Goal: Use online tool/utility: Utilize a website feature to perform a specific function

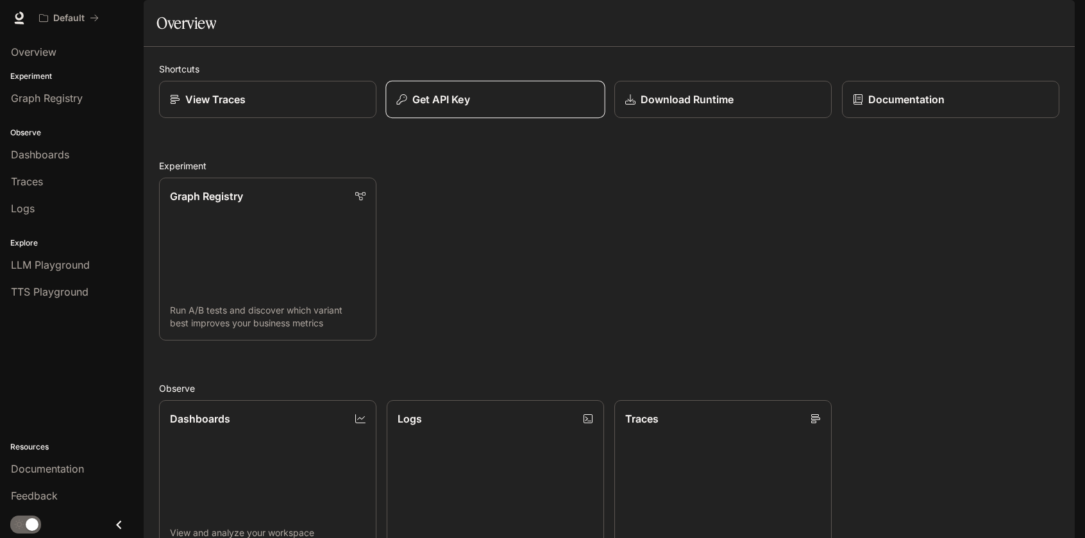
click at [460, 107] on p "Get API Key" at bounding box center [441, 99] width 58 height 15
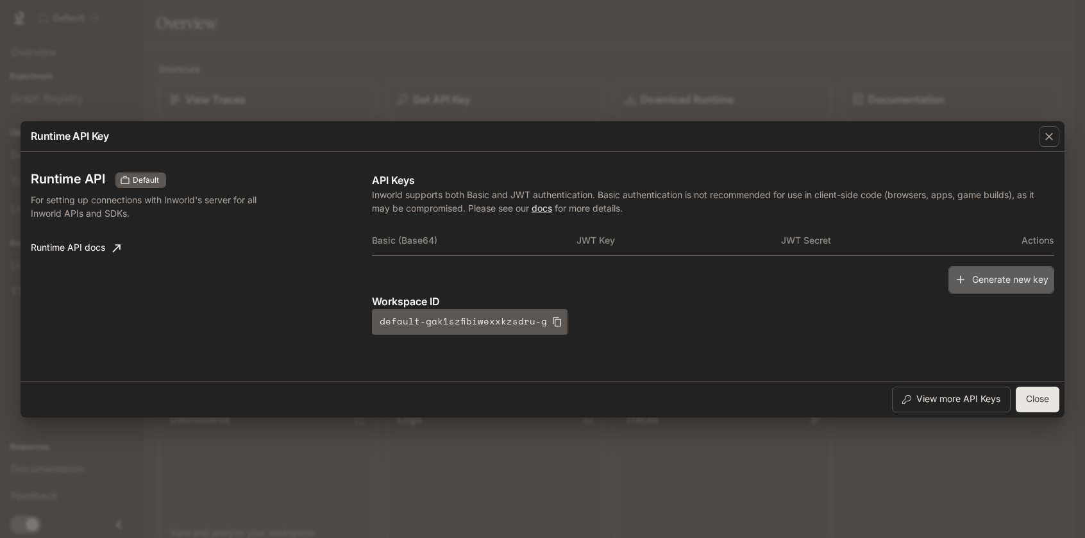
click at [991, 281] on button "Generate new key" at bounding box center [1001, 280] width 106 height 28
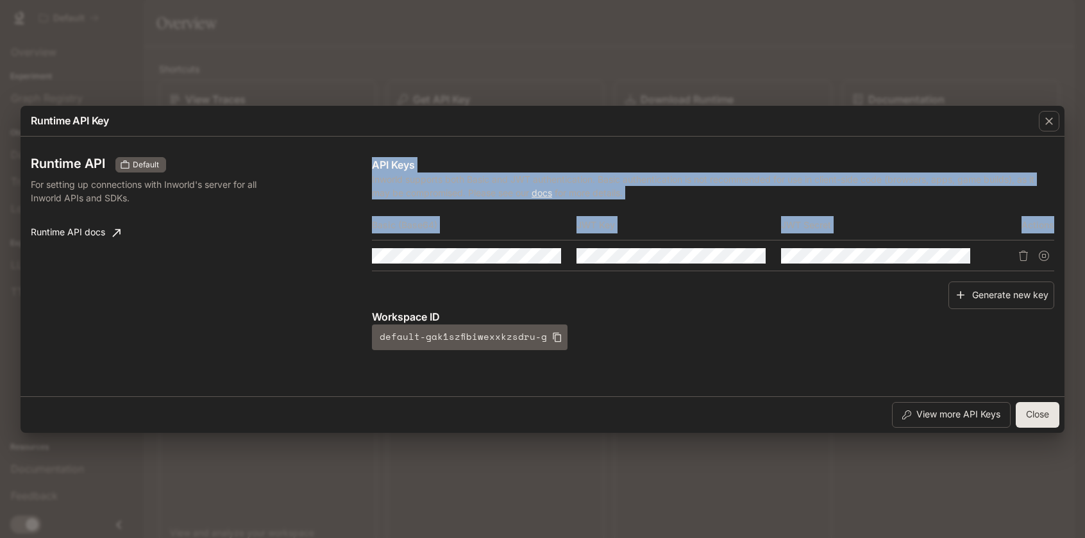
click at [473, 262] on div "Runtime API Default For setting up connections with Inworld's server for all In…" at bounding box center [542, 266] width 1023 height 249
click at [599, 277] on div "Basic (Base64) JWT Key JWT Secret Actions" at bounding box center [713, 246] width 682 height 72
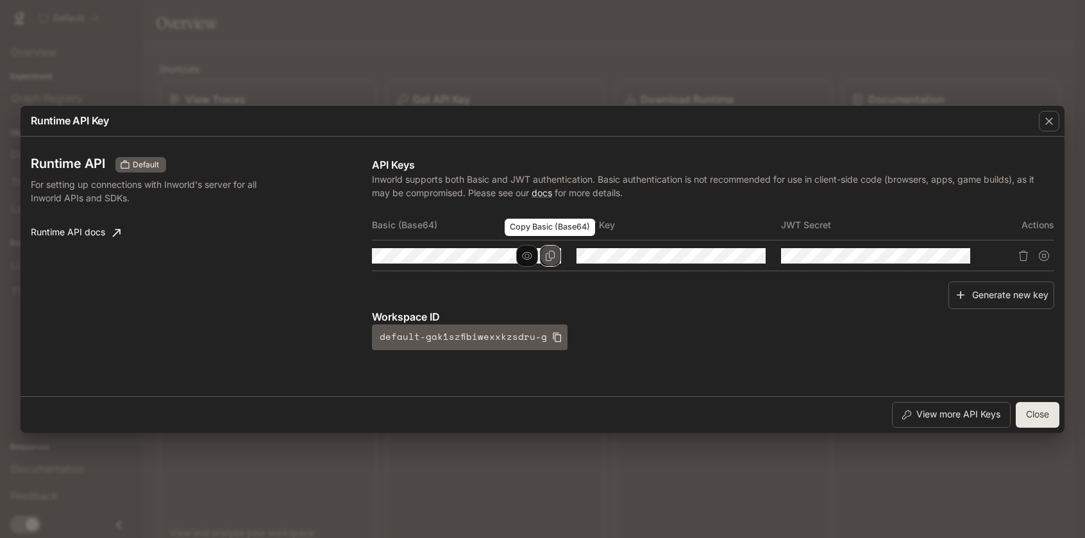
click at [548, 258] on icon "Copy Basic (Base64)" at bounding box center [550, 256] width 10 height 10
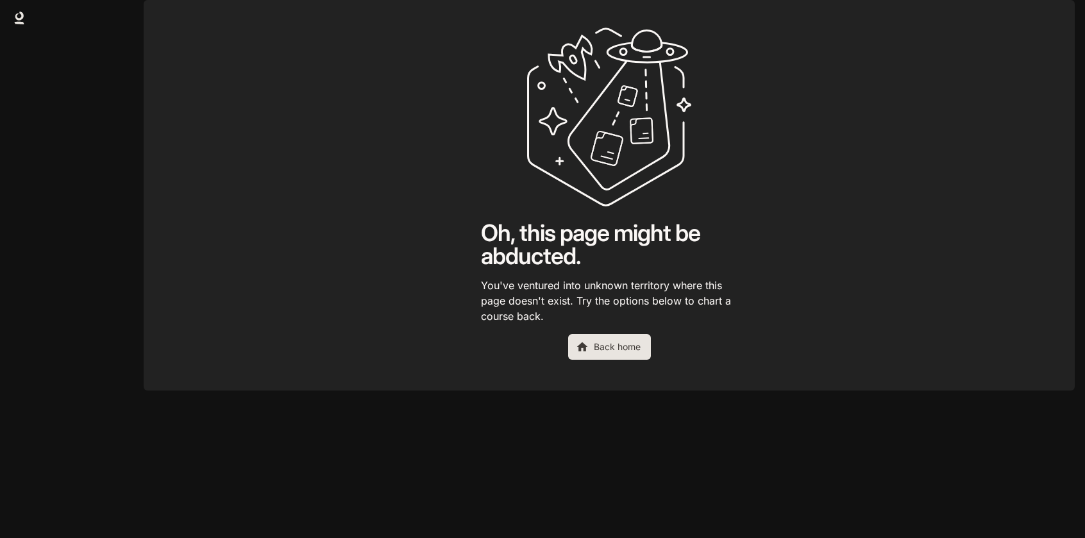
click at [610, 360] on link "Back home" at bounding box center [609, 347] width 83 height 26
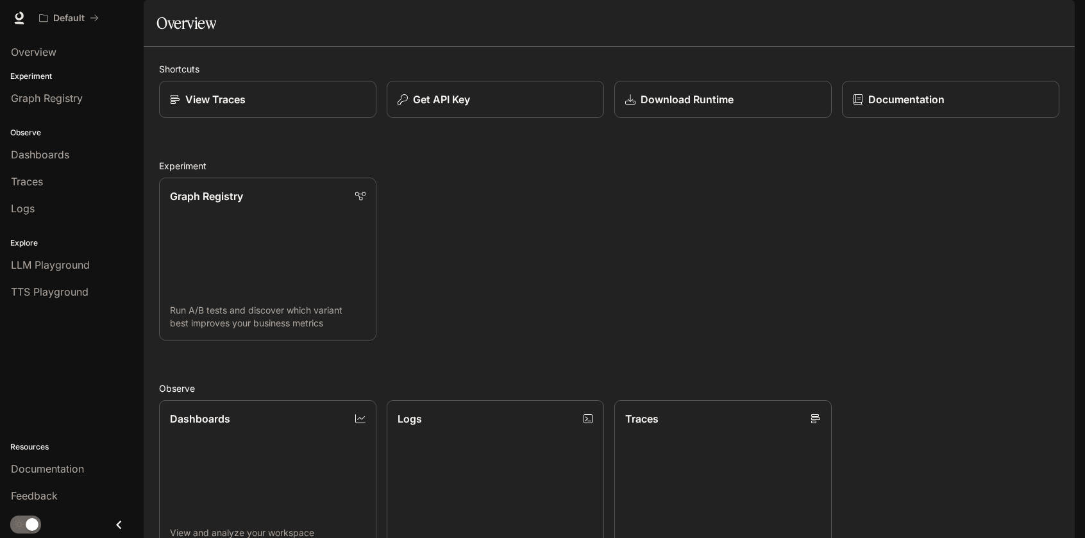
click at [1065, 15] on button "button" at bounding box center [1057, 18] width 26 height 26
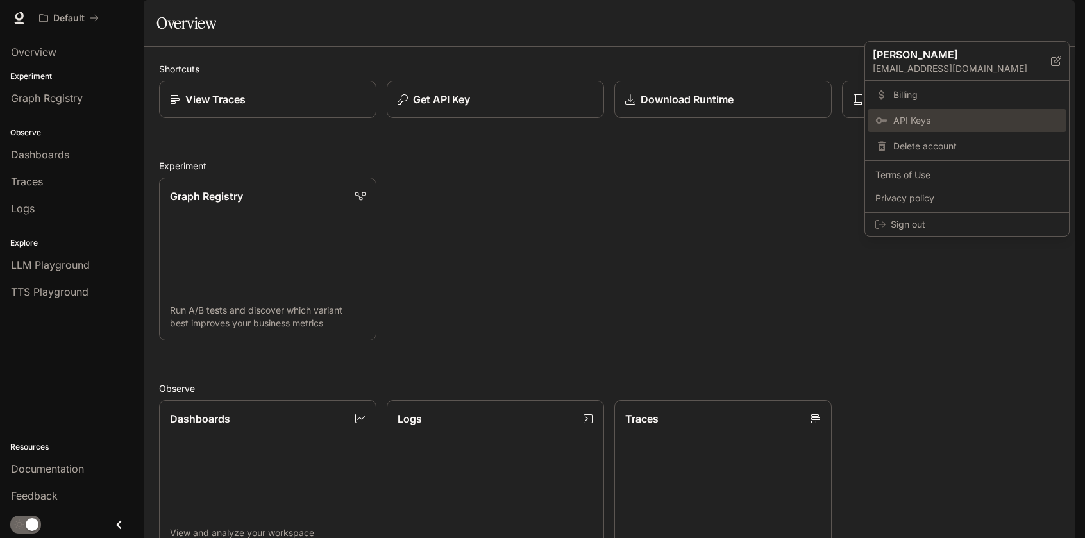
click at [923, 124] on span "API Keys" at bounding box center [975, 120] width 165 height 13
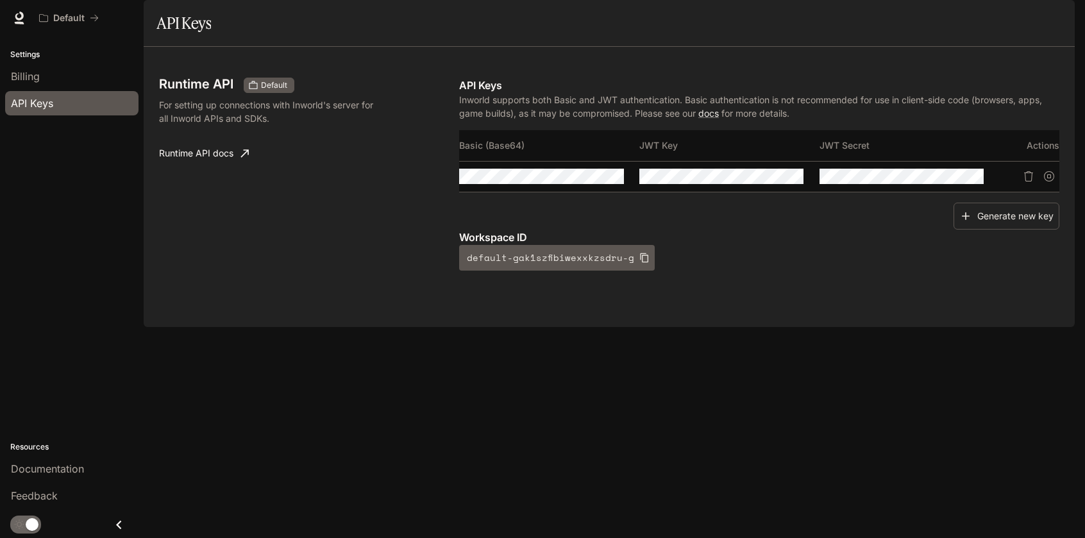
click at [1056, 16] on img "button" at bounding box center [1057, 18] width 18 height 18
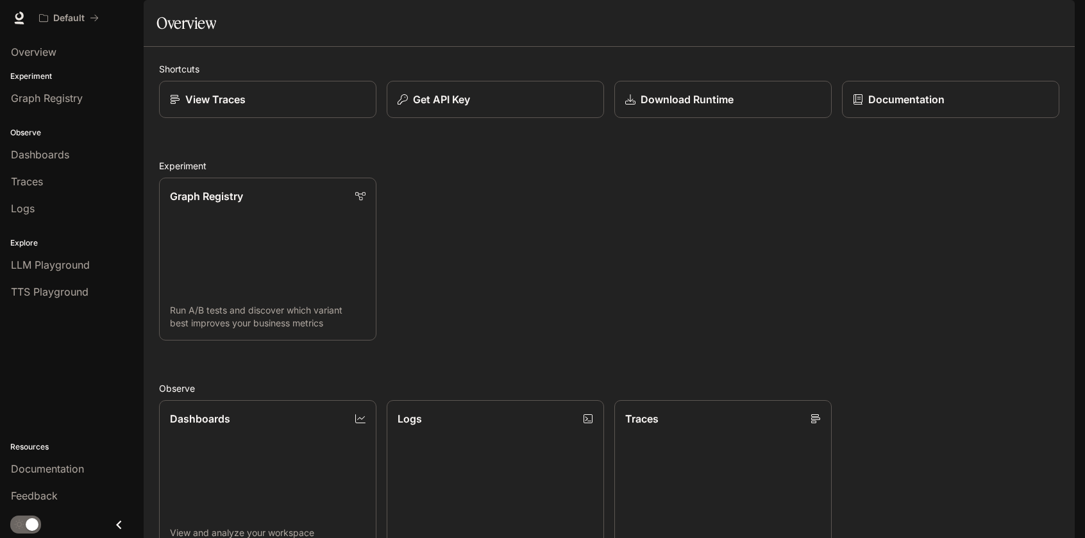
click at [1054, 18] on img "button" at bounding box center [1057, 18] width 18 height 18
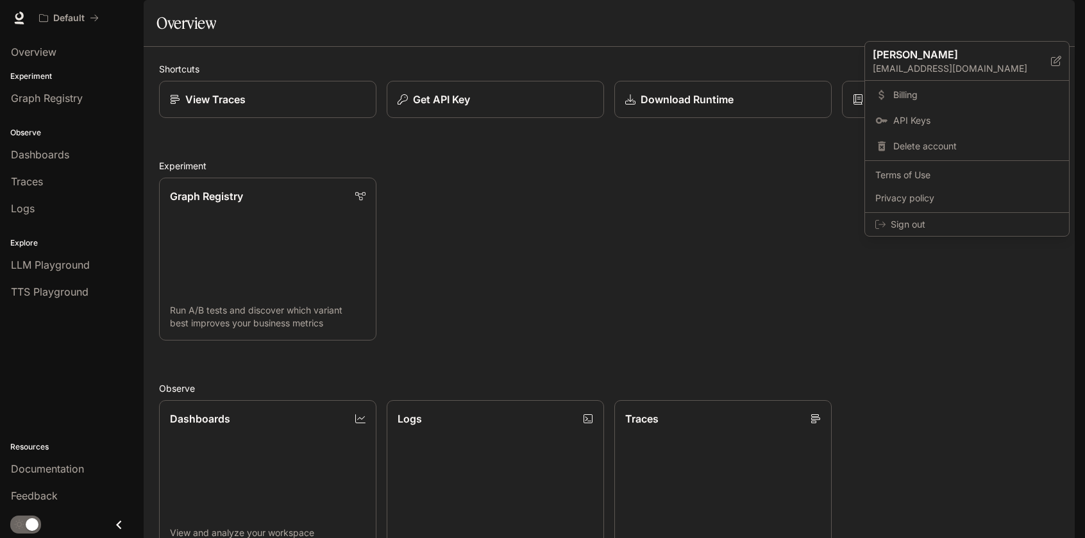
click at [425, 274] on div at bounding box center [542, 269] width 1085 height 538
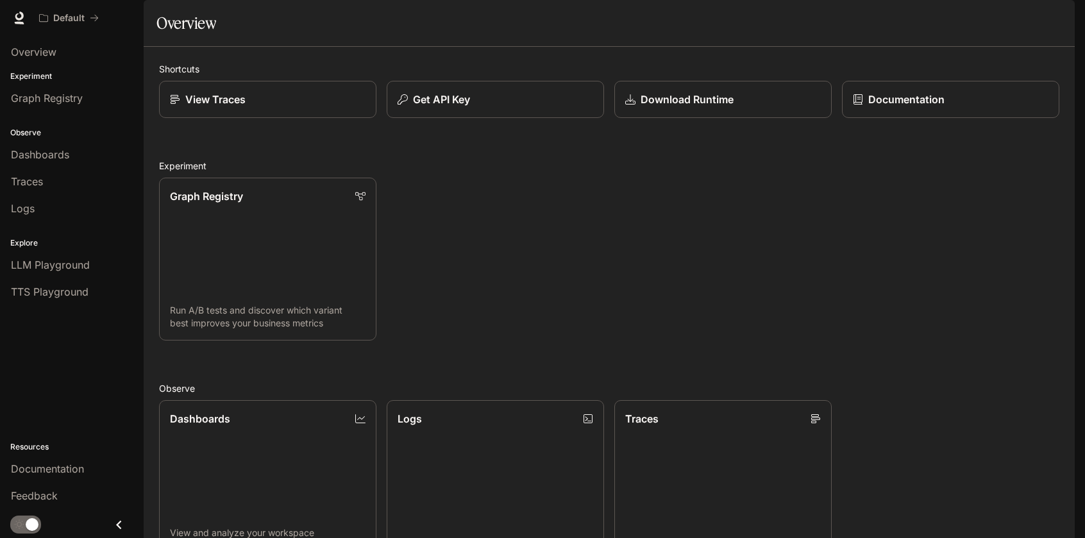
scroll to position [192, 0]
click at [267, 400] on link "Dashboards View and analyze your workspace metrics" at bounding box center [267, 482] width 219 height 165
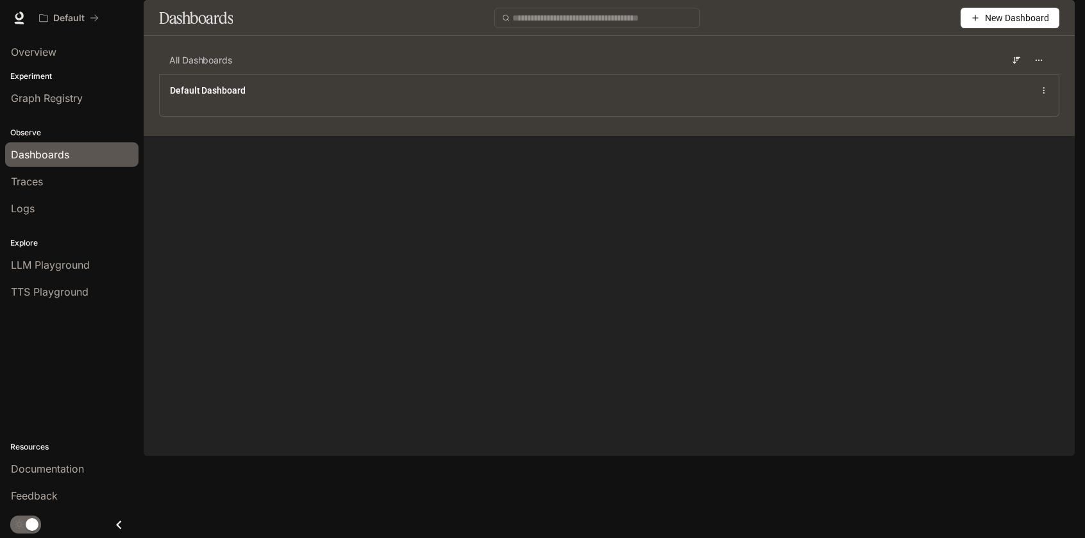
click at [1008, 22] on span "Documentation" at bounding box center [997, 18] width 63 height 16
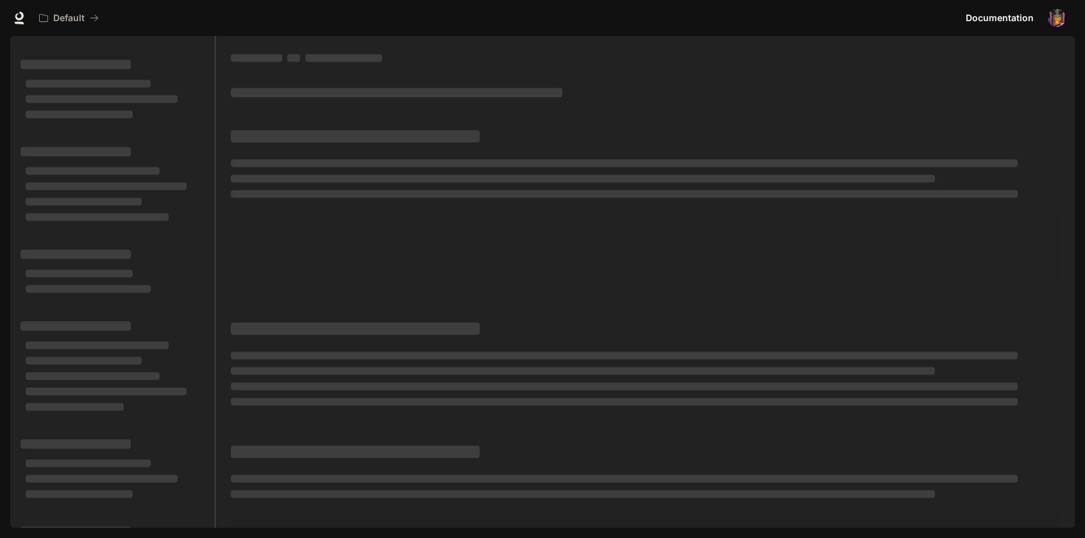
click at [1056, 22] on img "button" at bounding box center [1057, 18] width 18 height 18
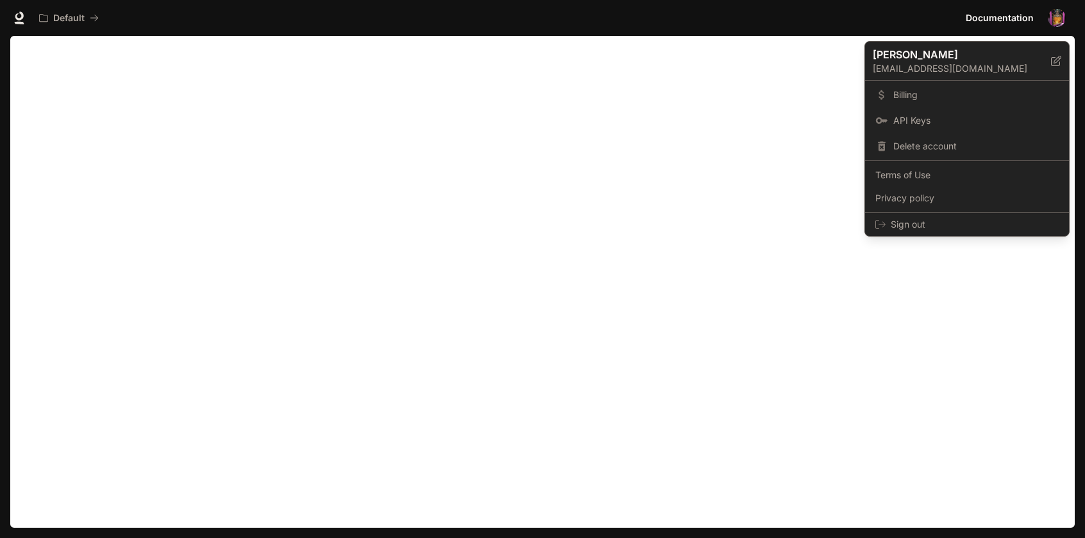
click at [680, 283] on div at bounding box center [542, 269] width 1085 height 538
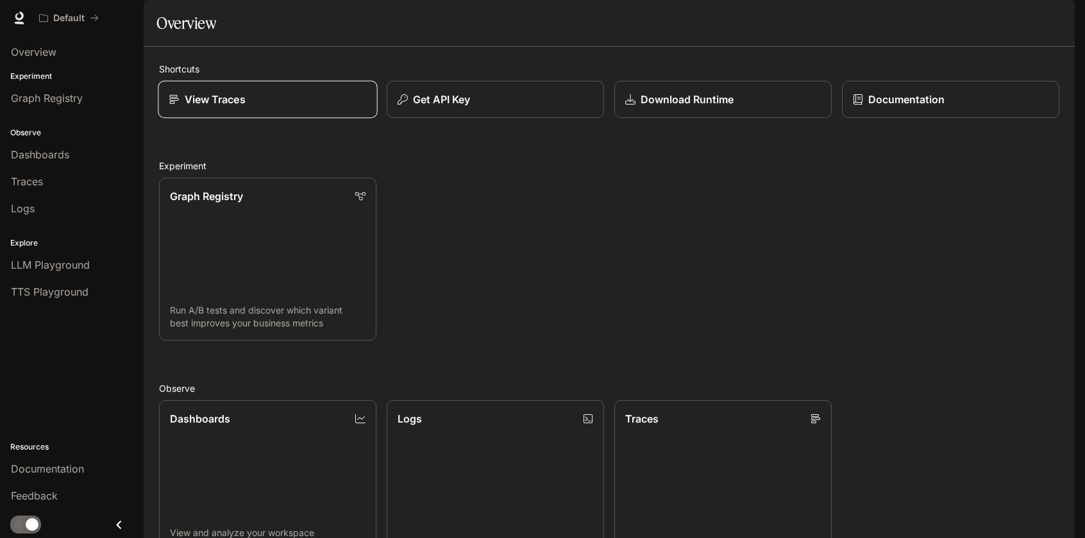
click at [205, 107] on p "View Traces" at bounding box center [215, 99] width 61 height 15
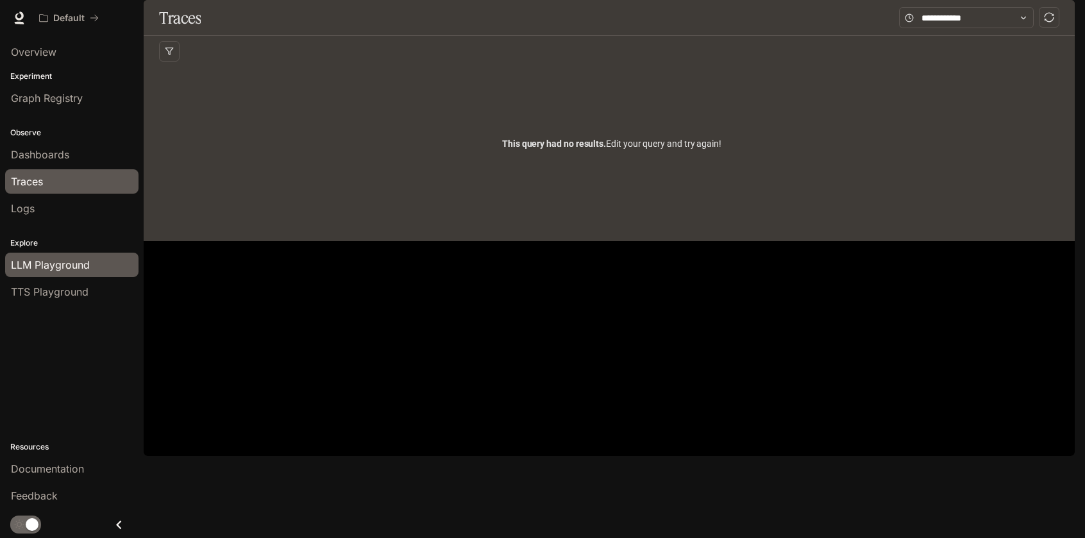
click at [72, 264] on span "LLM Playground" at bounding box center [50, 264] width 79 height 15
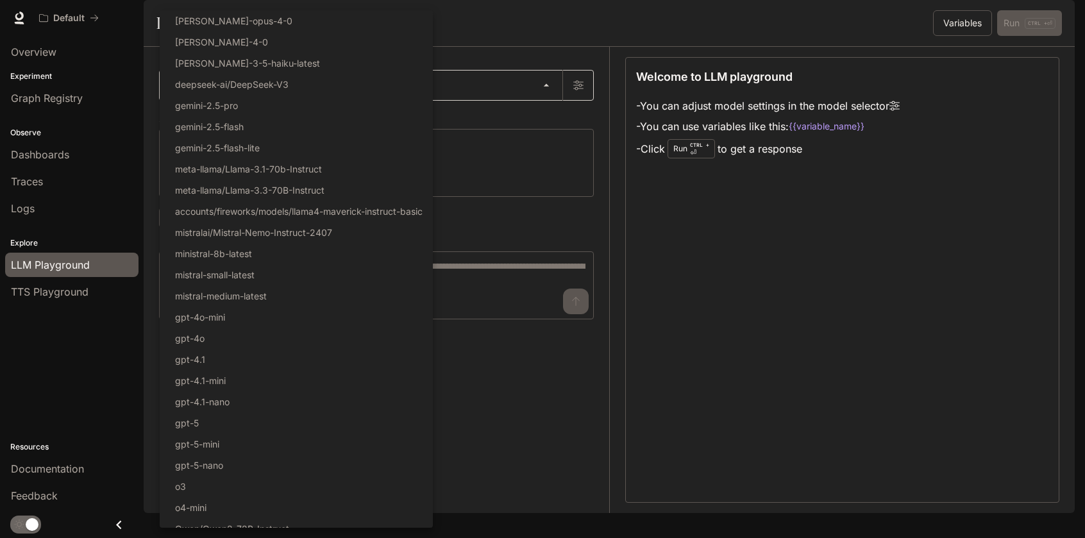
click at [355, 120] on body "Skip to main content Default Documentation Documentation Portal Overview Experi…" at bounding box center [542, 269] width 1085 height 538
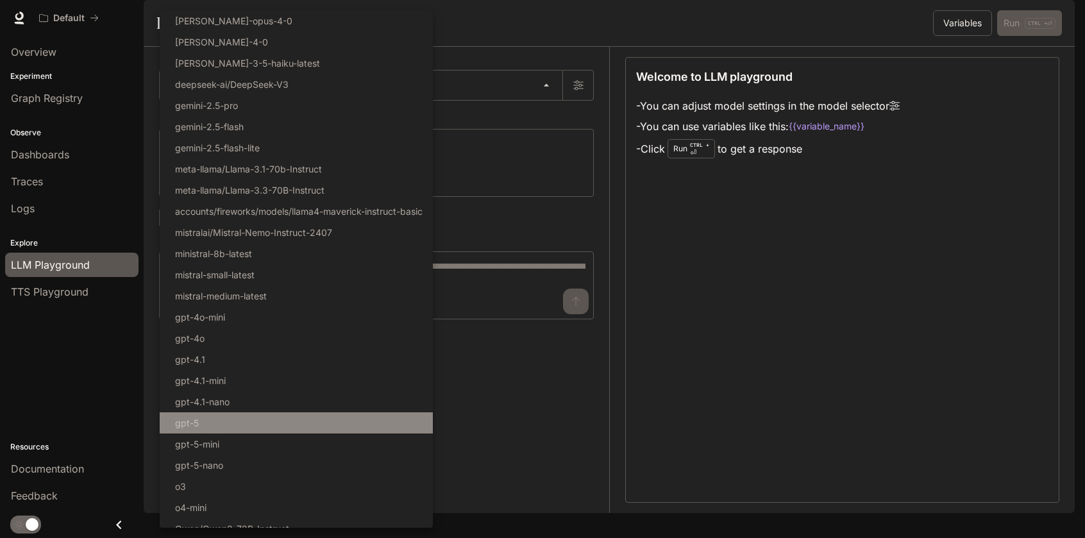
click at [318, 425] on li "gpt-5" at bounding box center [296, 422] width 273 height 21
type input "*****"
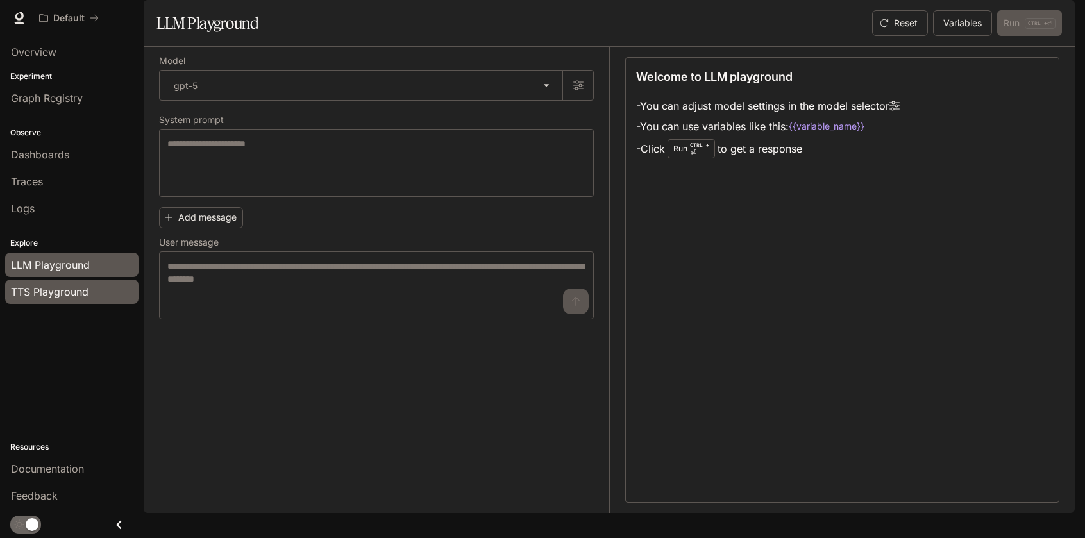
click at [63, 291] on span "TTS Playground" at bounding box center [50, 291] width 78 height 15
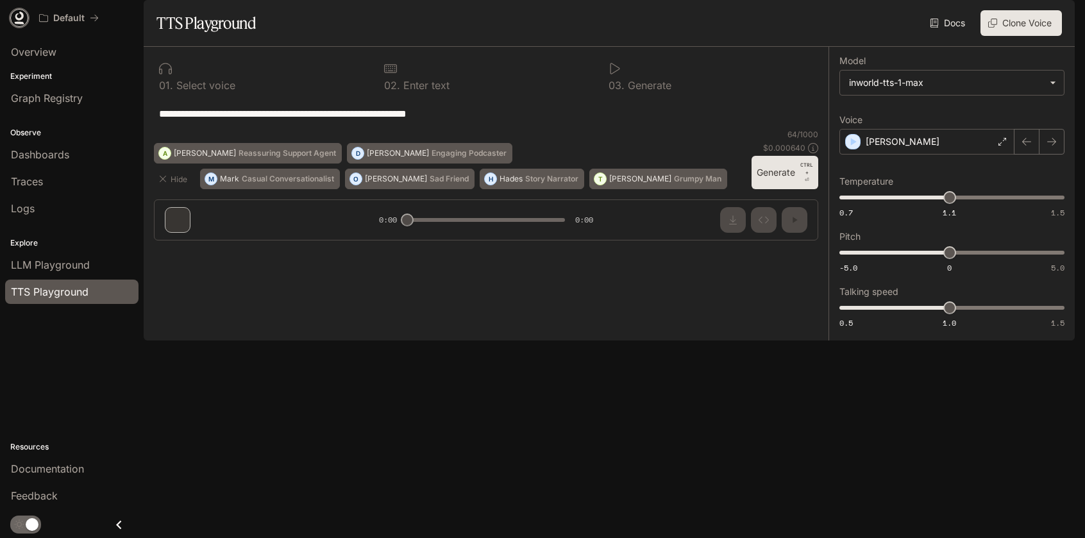
click at [21, 17] on icon at bounding box center [19, 16] width 8 height 9
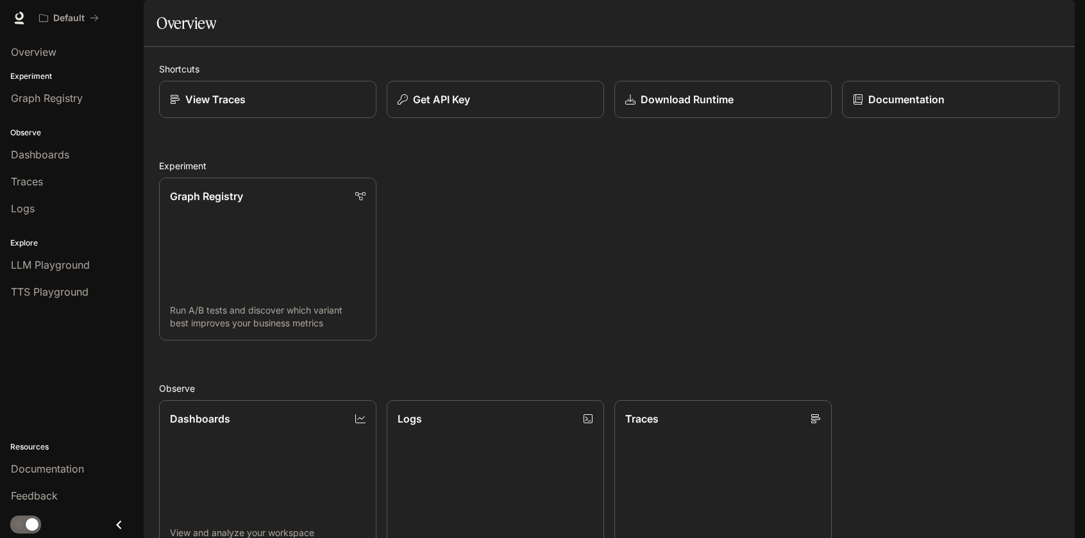
scroll to position [305, 0]
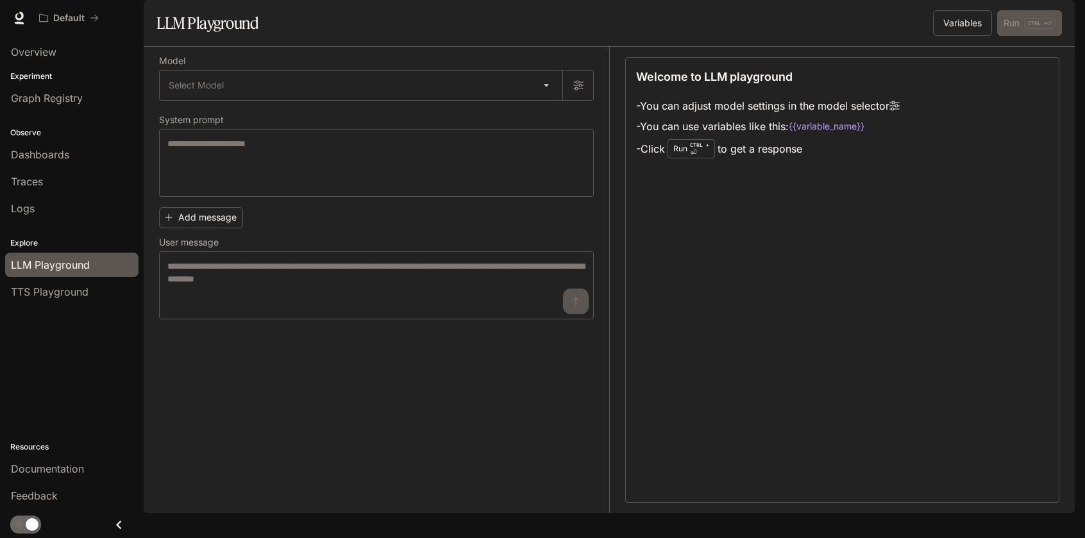
click at [900, 111] on icon at bounding box center [894, 106] width 10 height 10
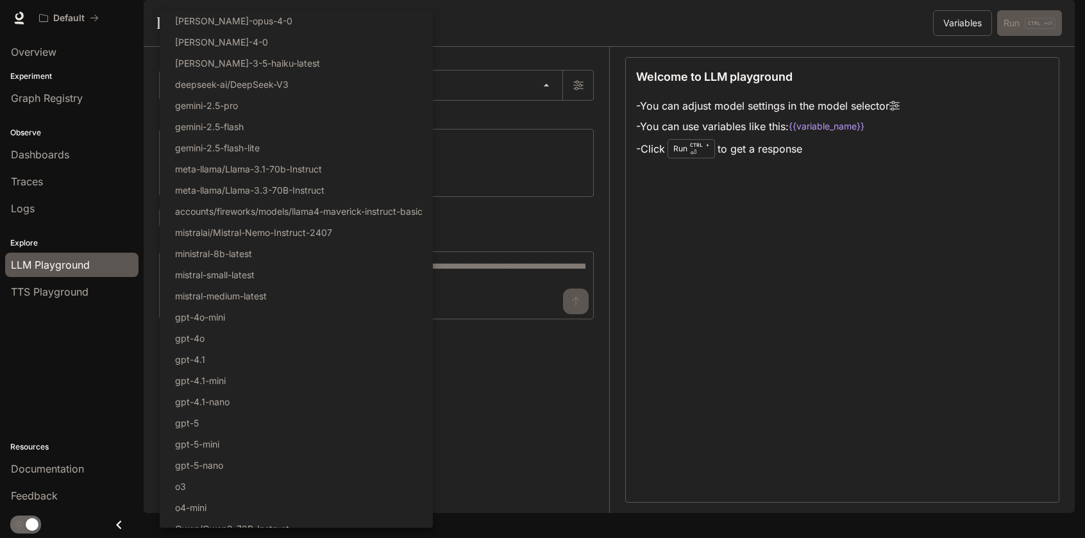
click at [561, 122] on body "Skip to main content Default Documentation Documentation Portal Overview Experi…" at bounding box center [542, 269] width 1085 height 538
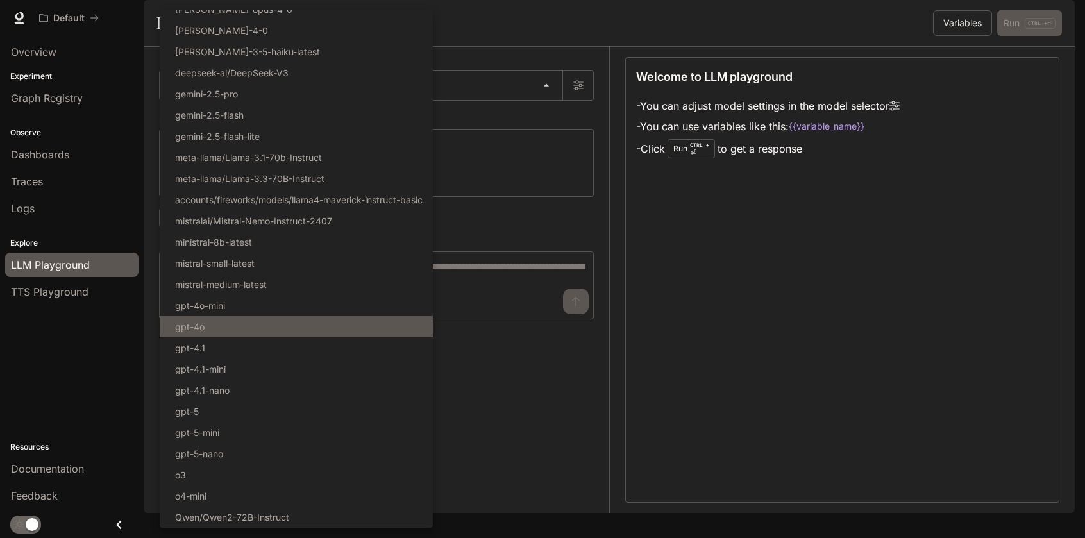
click at [289, 325] on li "gpt-4o" at bounding box center [296, 326] width 273 height 21
type input "******"
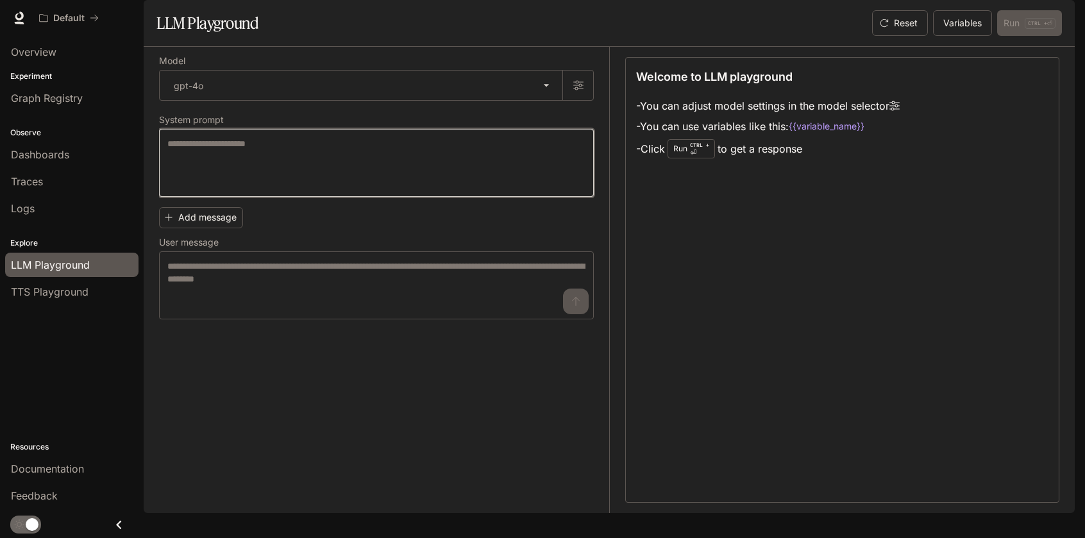
click at [361, 189] on textarea at bounding box center [376, 162] width 418 height 51
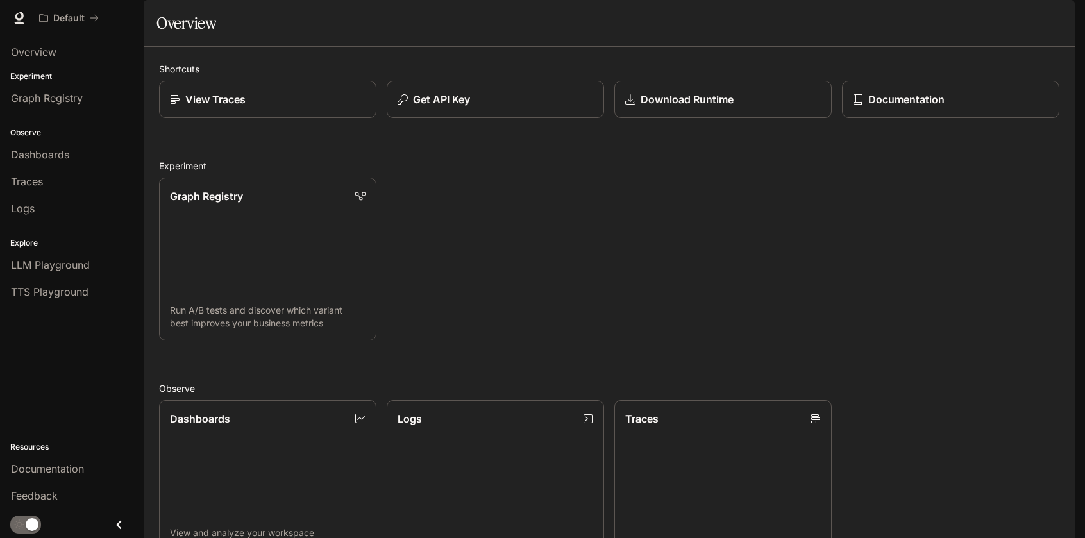
scroll to position [305, 0]
click at [1061, 20] on img "button" at bounding box center [1057, 18] width 18 height 18
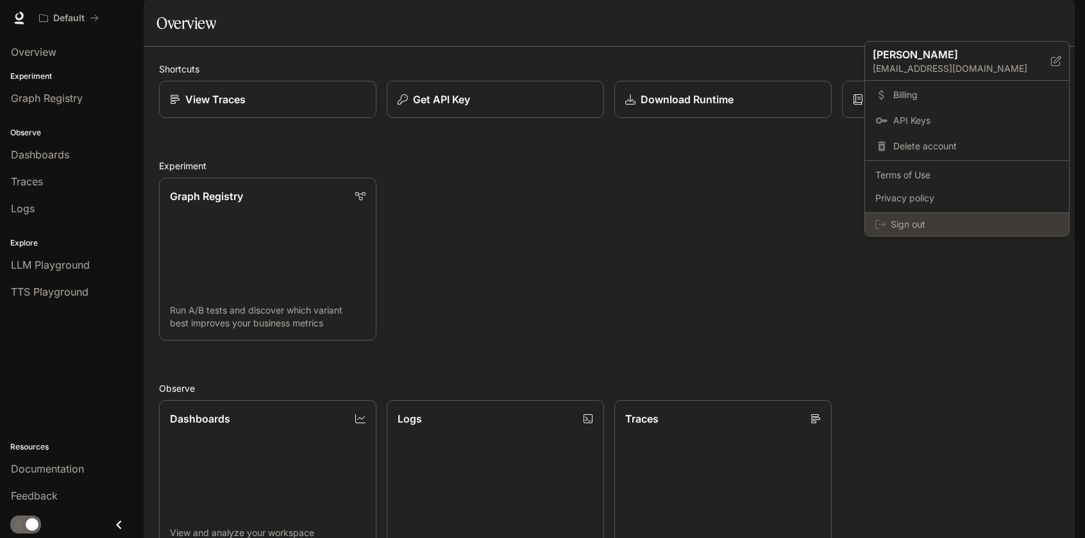
click at [923, 219] on span "Sign out" at bounding box center [975, 224] width 168 height 13
